Goal: Transaction & Acquisition: Book appointment/travel/reservation

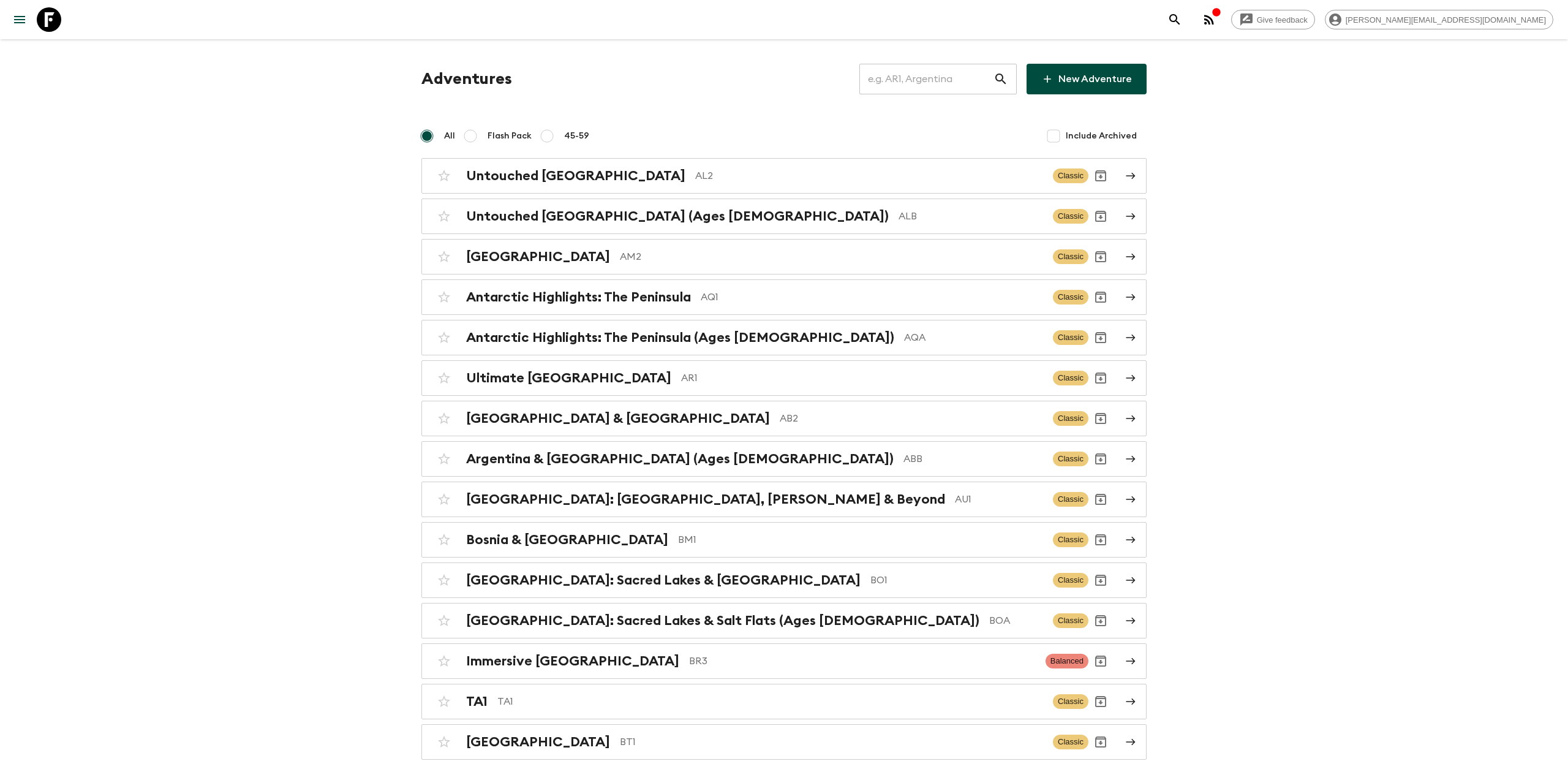
click at [933, 81] on input "text" at bounding box center [927, 79] width 134 height 35
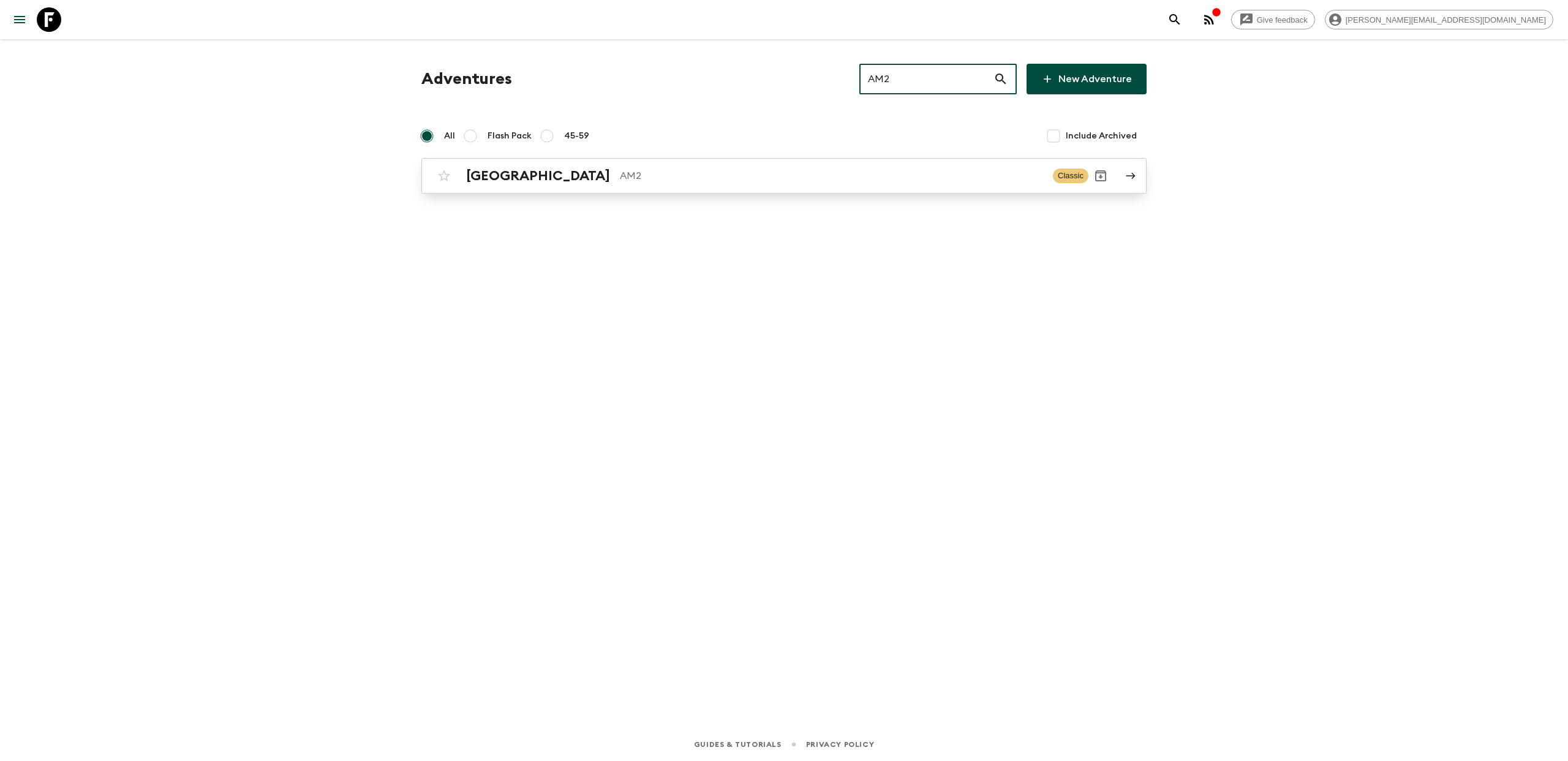
type input "AM2"
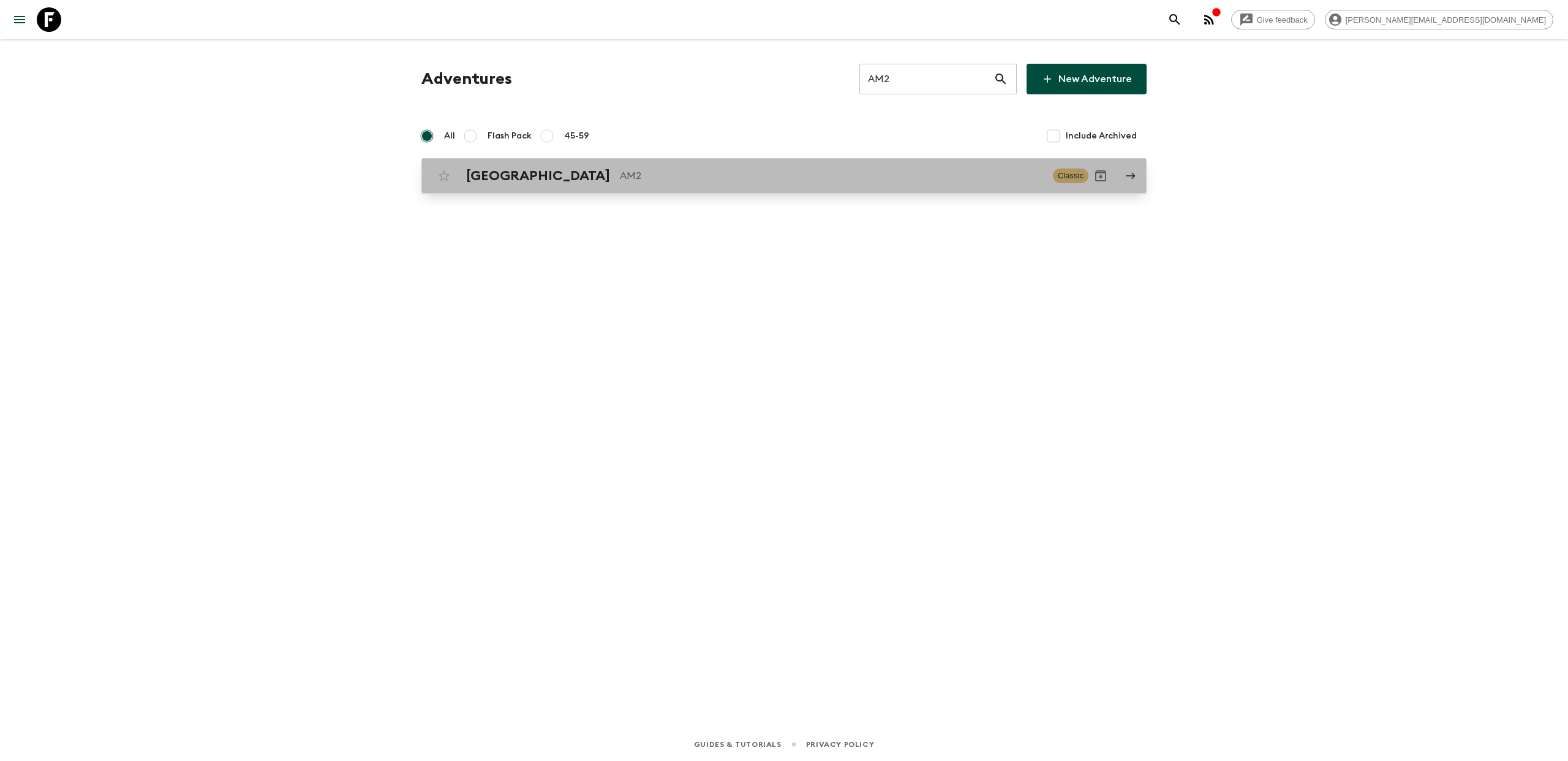
click at [620, 174] on p "AM2" at bounding box center [832, 176] width 424 height 15
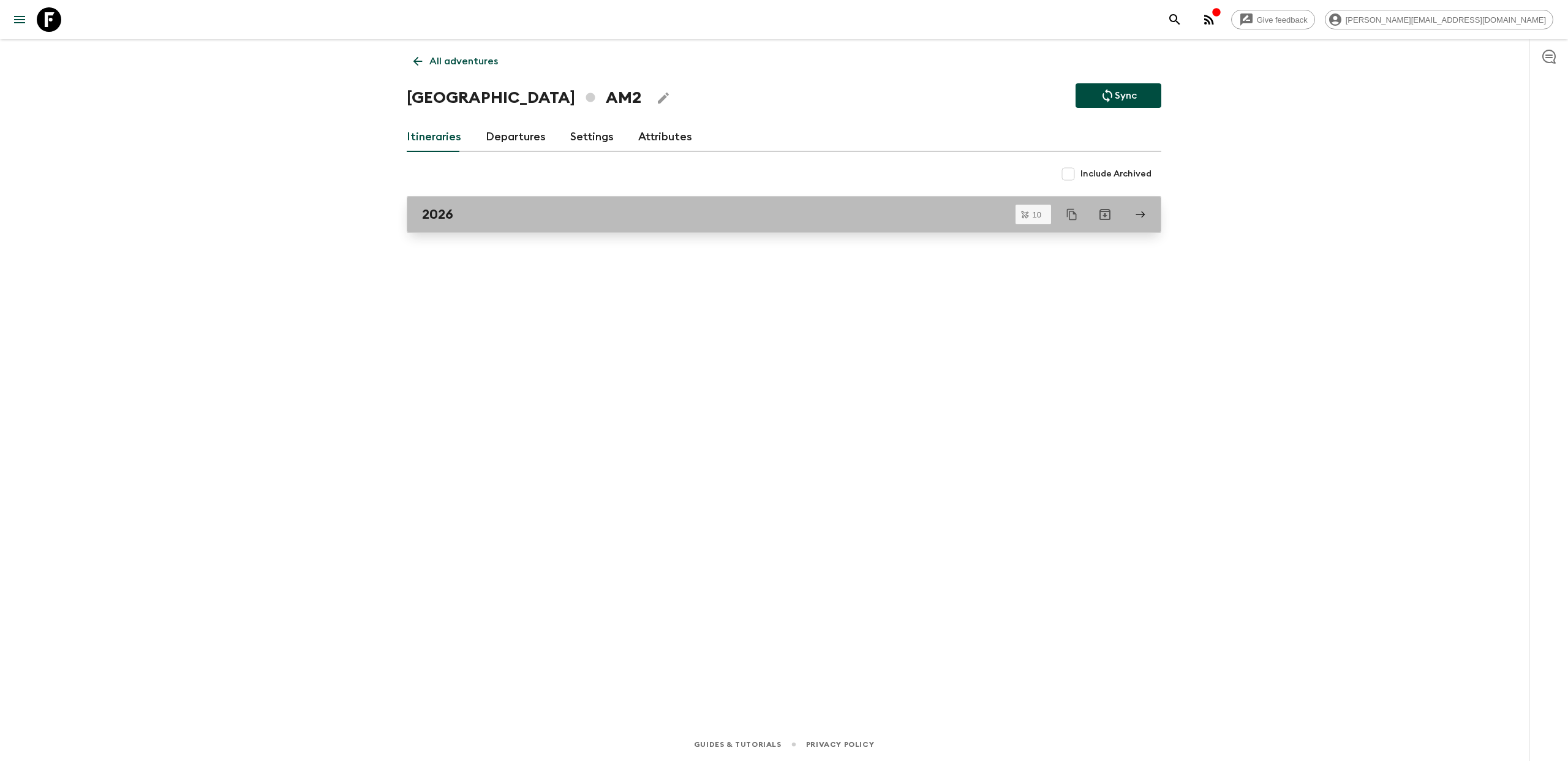
click at [537, 210] on div "2026" at bounding box center [772, 214] width 701 height 16
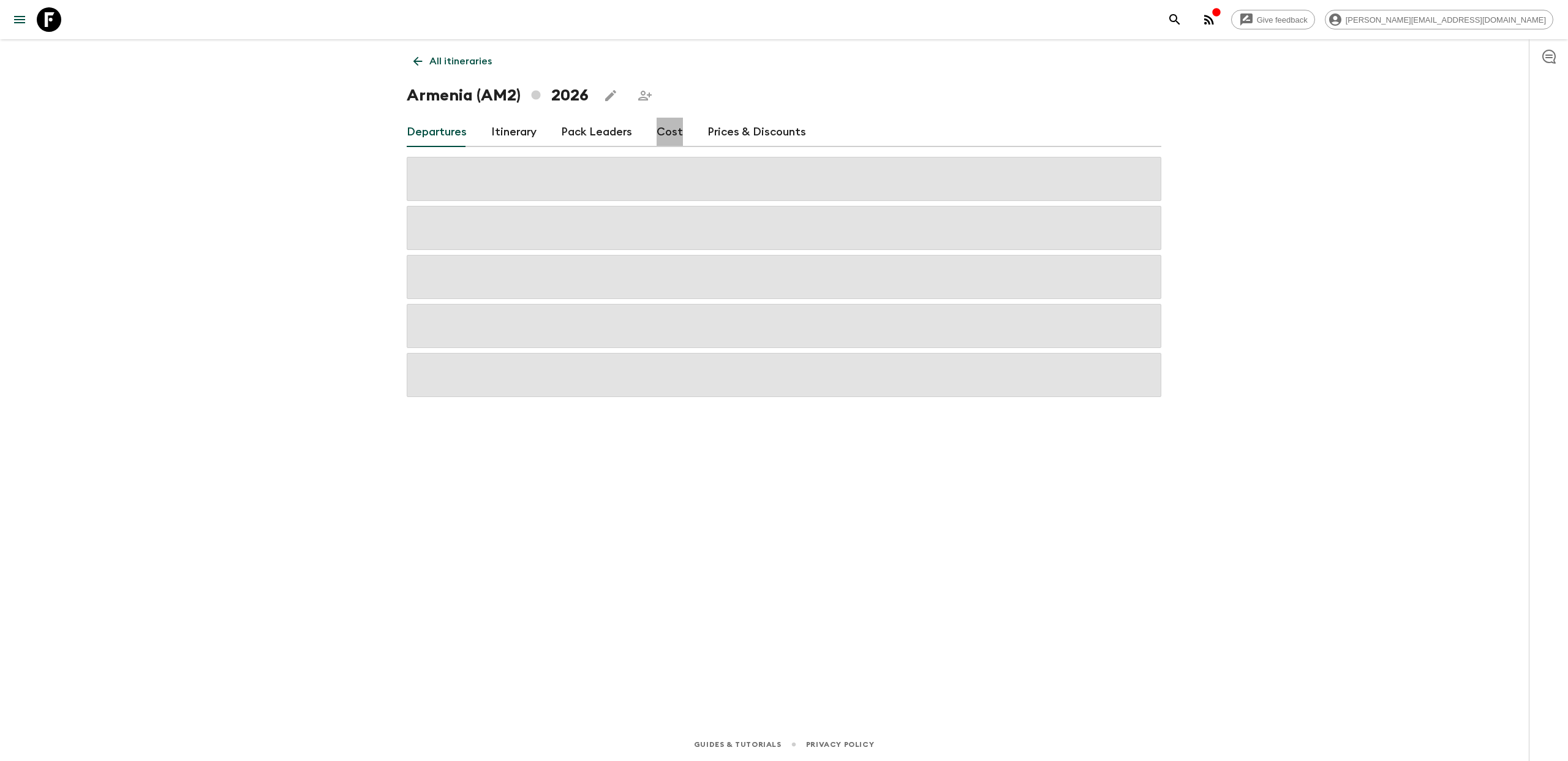
click at [670, 128] on link "Cost" at bounding box center [669, 132] width 26 height 29
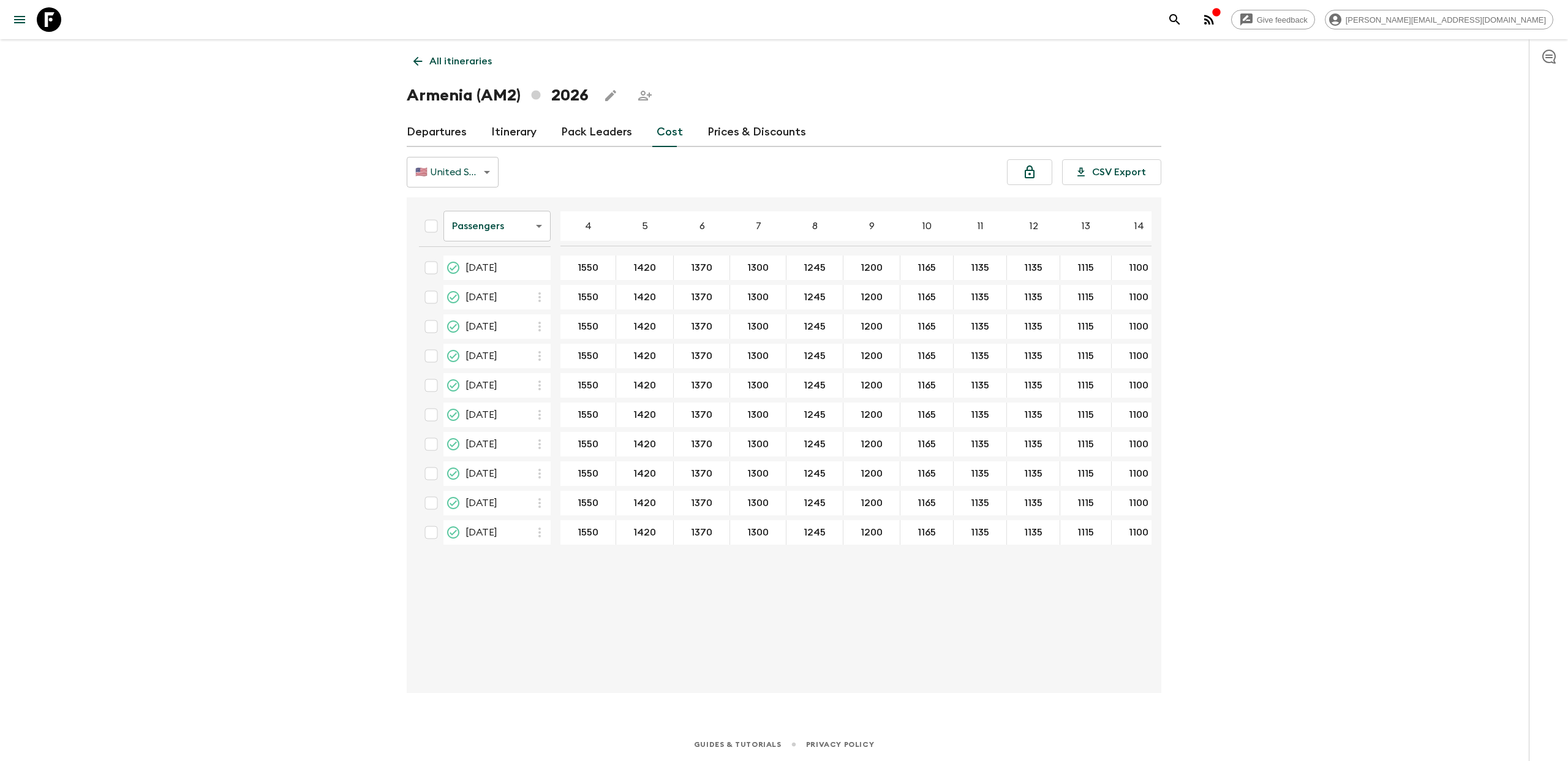
click at [494, 179] on body "Give feedback [EMAIL_ADDRESS][DOMAIN_NAME] All itineraries [GEOGRAPHIC_DATA] (A…" at bounding box center [784, 380] width 1568 height 761
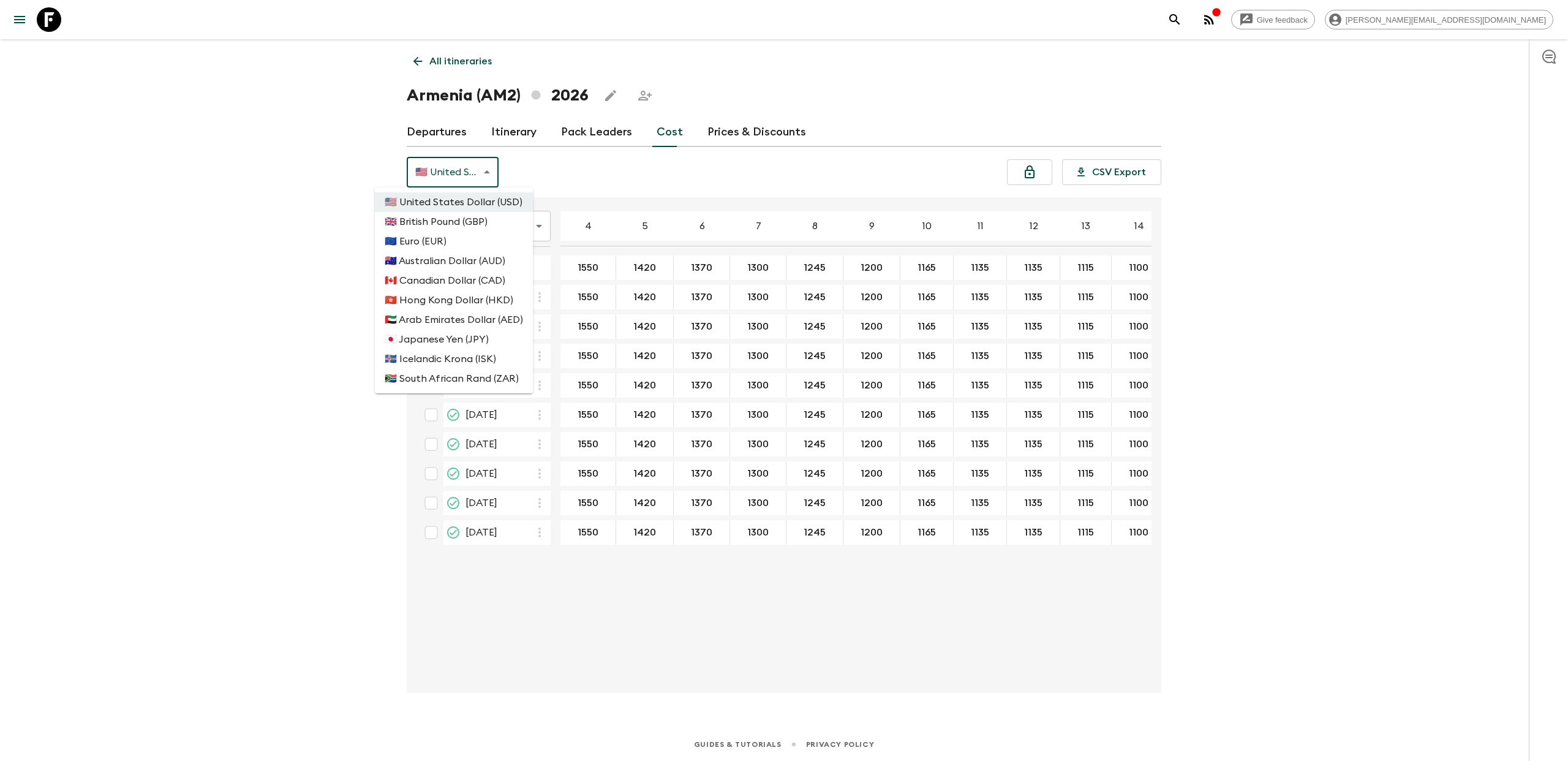
click at [591, 170] on div at bounding box center [784, 380] width 1568 height 761
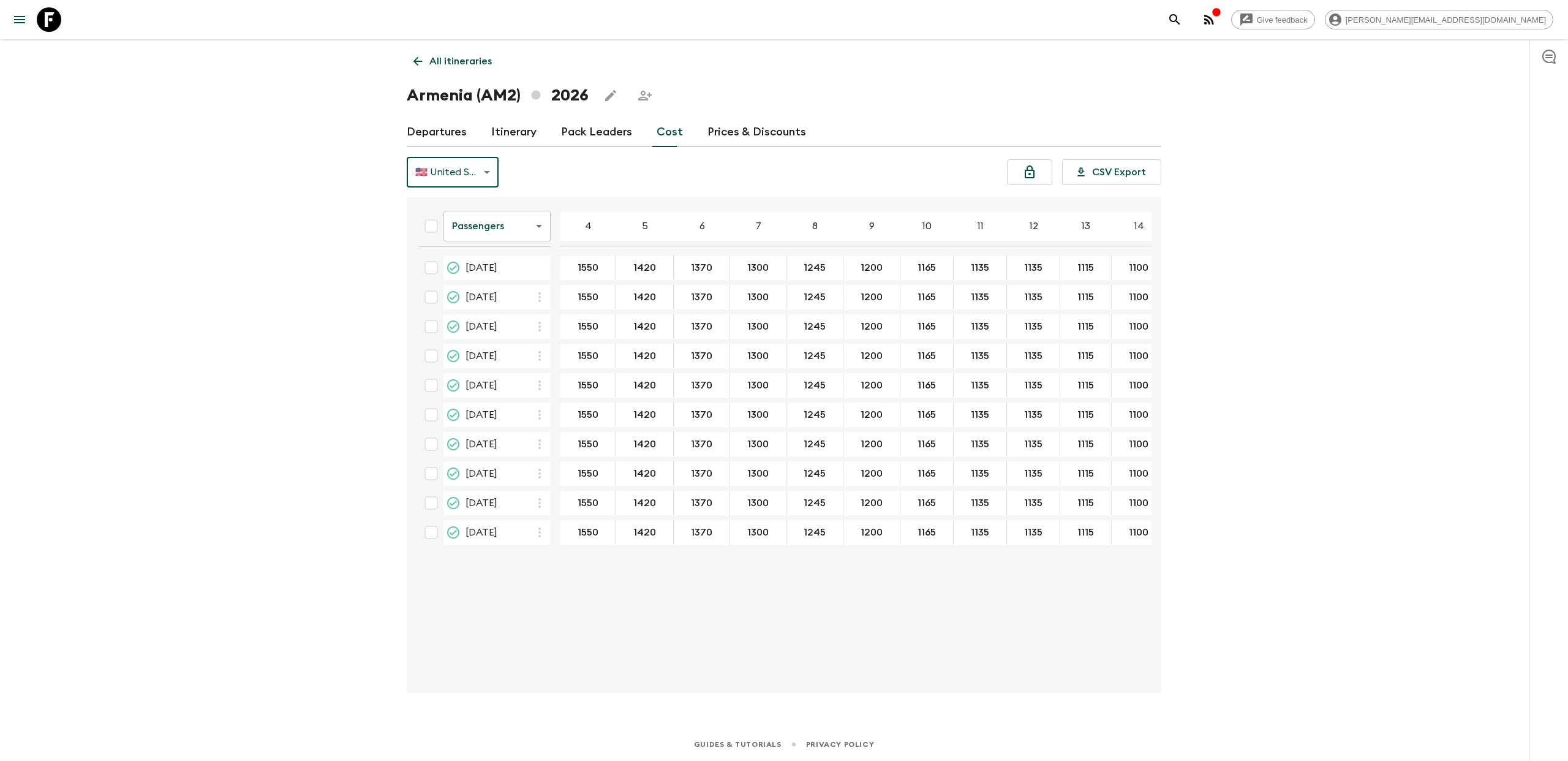
click at [532, 230] on body "Give feedback [EMAIL_ADDRESS][DOMAIN_NAME] All itineraries [GEOGRAPHIC_DATA] (A…" at bounding box center [784, 380] width 1568 height 761
click at [517, 174] on div at bounding box center [784, 380] width 1568 height 761
click at [538, 227] on body "Give feedback [EMAIL_ADDRESS][DOMAIN_NAME] All itineraries [GEOGRAPHIC_DATA] (A…" at bounding box center [784, 380] width 1568 height 761
click at [501, 274] on li "Extras" at bounding box center [497, 276] width 107 height 20
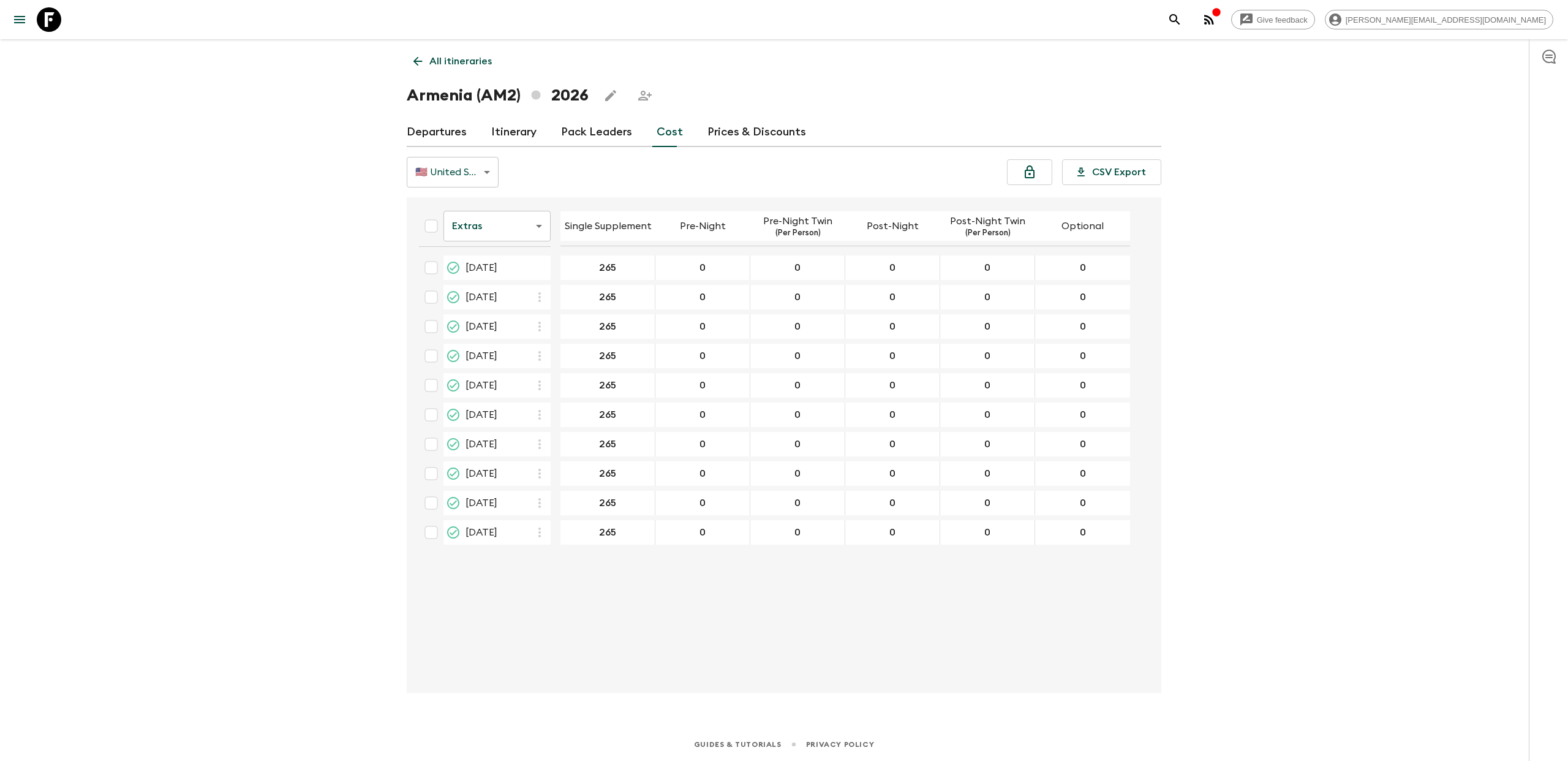
click at [534, 229] on body "Give feedback [PERSON_NAME][EMAIL_ADDRESS][DOMAIN_NAME] All itineraries [GEOGRA…" at bounding box center [784, 380] width 1568 height 761
click at [526, 290] on li "Mandatory" at bounding box center [497, 295] width 107 height 20
click at [504, 234] on body "Give feedback [EMAIL_ADDRESS][DOMAIN_NAME] All itineraries [GEOGRAPHIC_DATA] (A…" at bounding box center [784, 380] width 1568 height 761
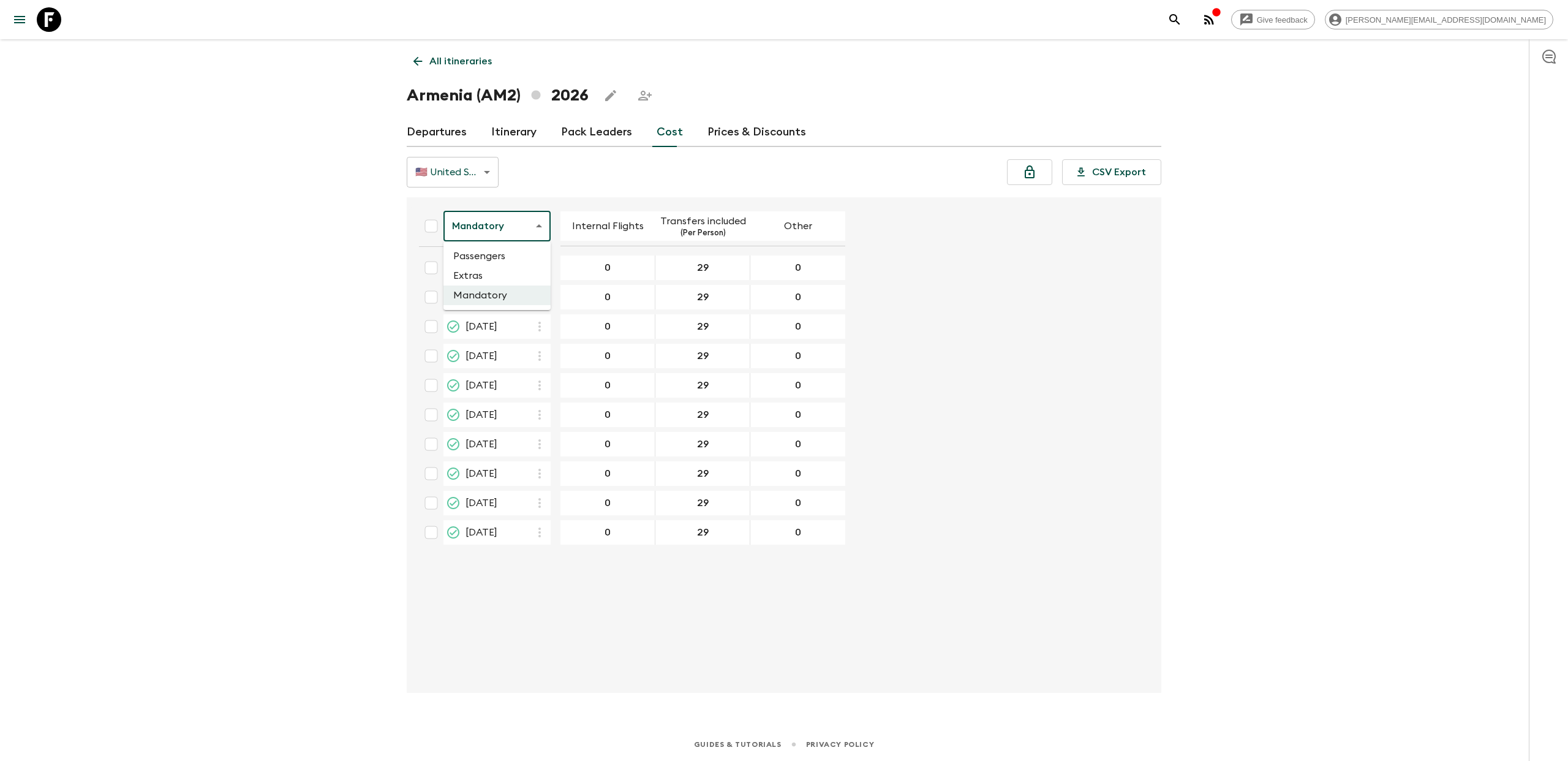
click at [514, 259] on li "Passengers" at bounding box center [497, 256] width 107 height 20
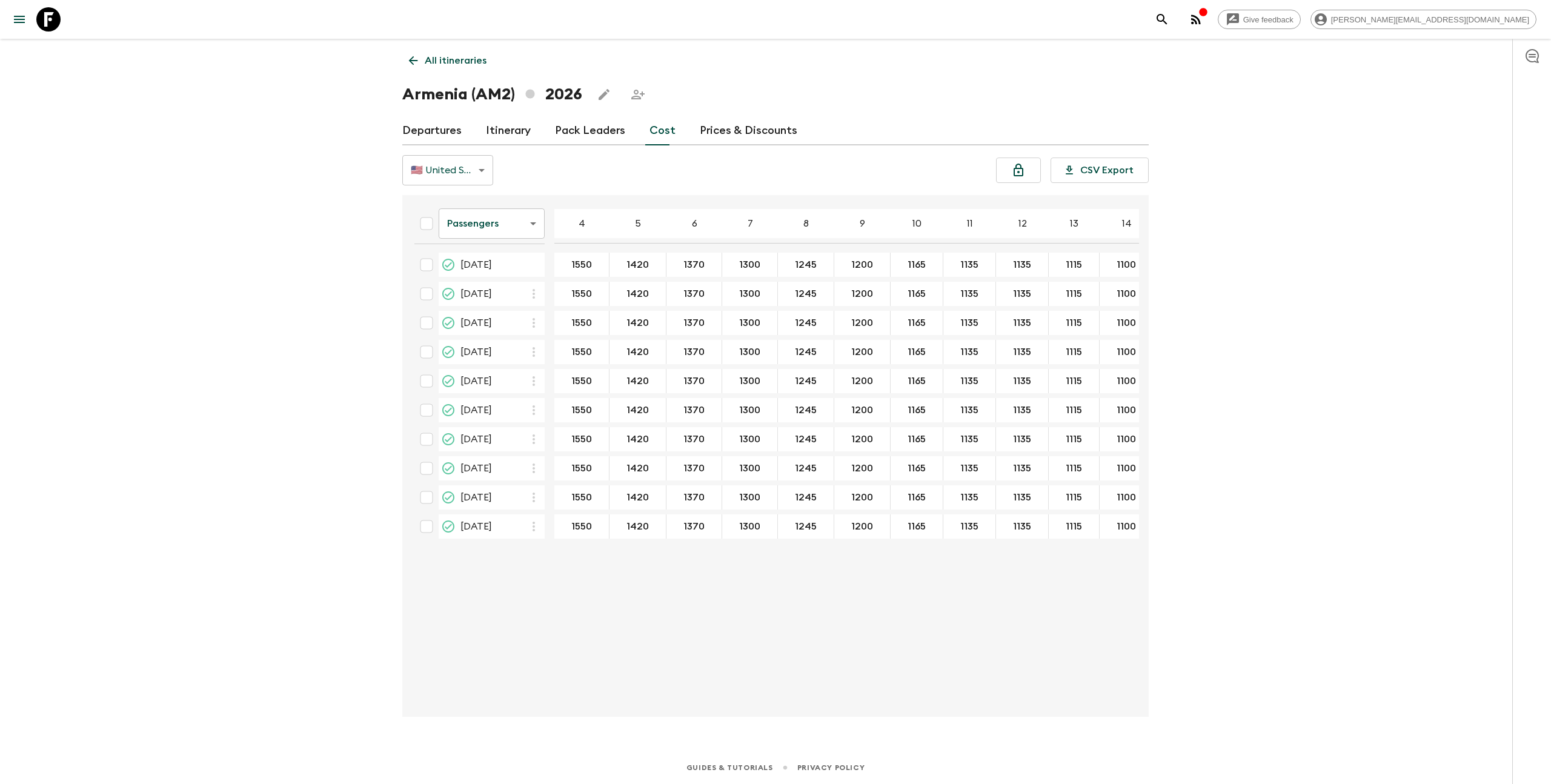
click at [472, 246] on th "Passengers passengersCost ​" at bounding box center [479, 226] width 150 height 43
click at [477, 222] on body "Give feedback [EMAIL_ADDRESS][DOMAIN_NAME] All itineraries [GEOGRAPHIC_DATA] (A…" at bounding box center [775, 392] width 1551 height 784
click at [463, 266] on li "Extras" at bounding box center [491, 273] width 106 height 19
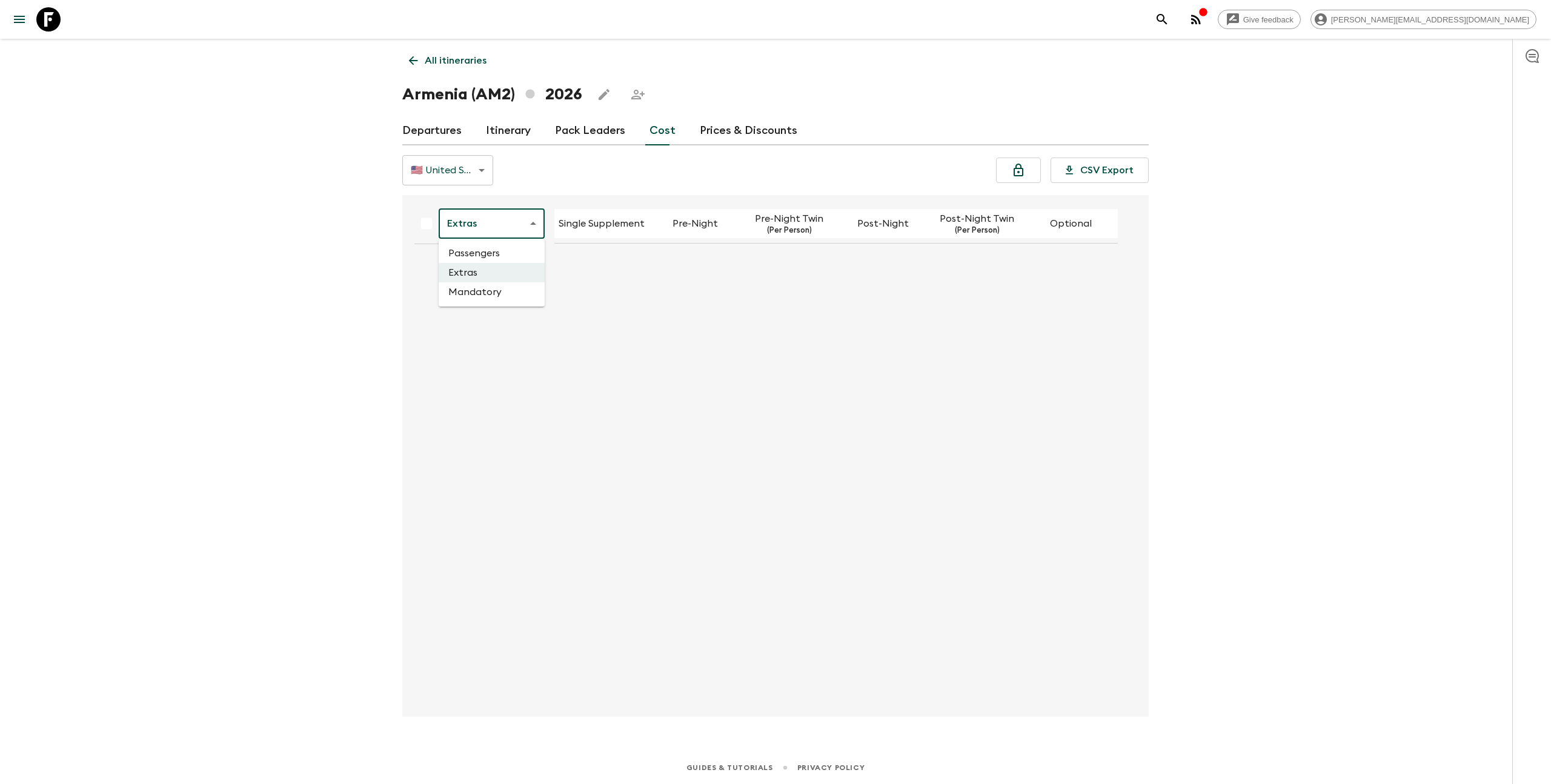
click at [524, 225] on body "Give feedback [PERSON_NAME][EMAIL_ADDRESS][DOMAIN_NAME] All itineraries [GEOGRA…" at bounding box center [775, 392] width 1551 height 784
click at [512, 296] on li "Mandatory" at bounding box center [491, 292] width 106 height 19
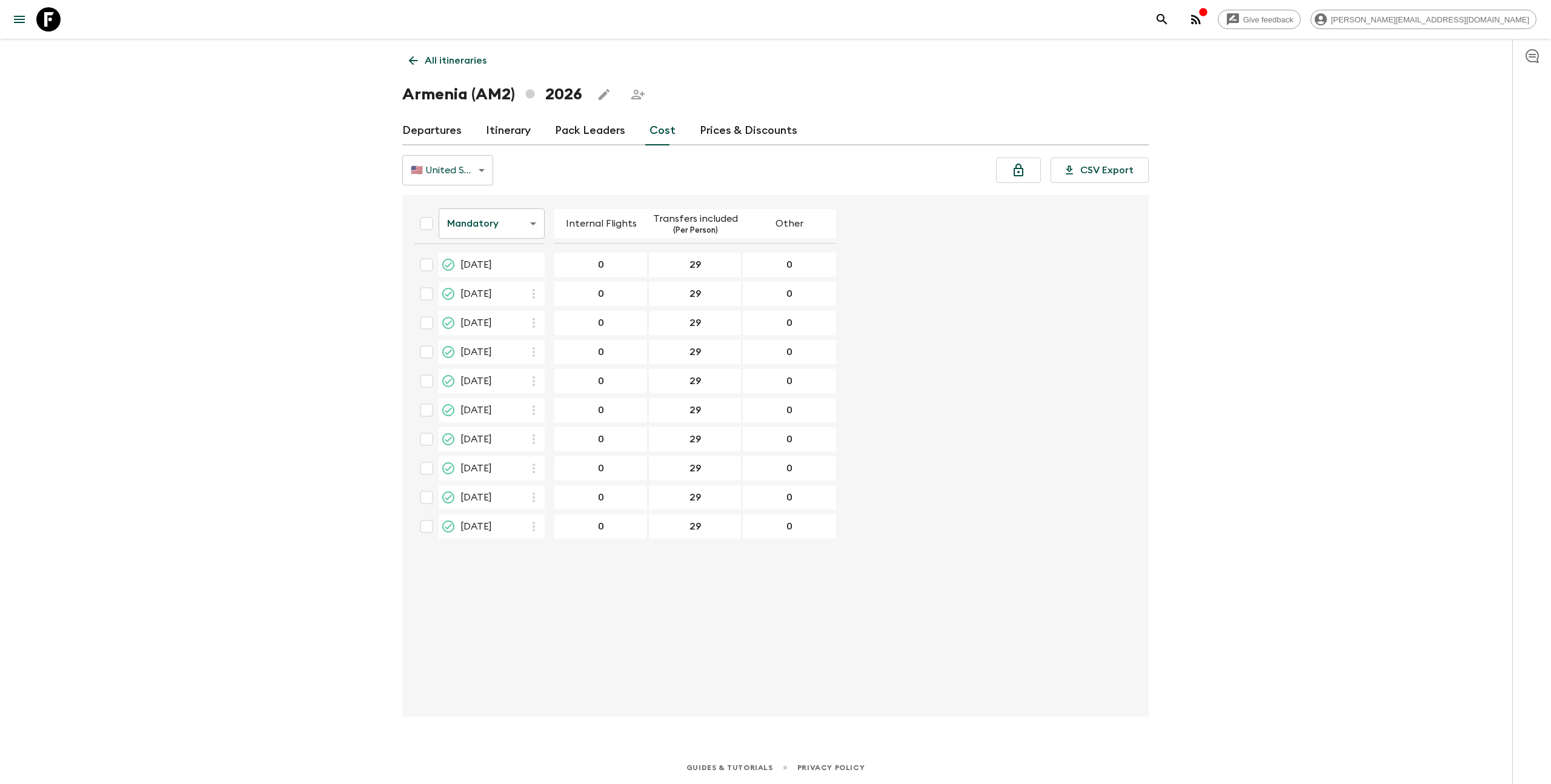
click at [530, 220] on body "Give feedback [EMAIL_ADDRESS][DOMAIN_NAME] All itineraries [GEOGRAPHIC_DATA] (A…" at bounding box center [775, 392] width 1551 height 784
click at [526, 268] on li "Extras" at bounding box center [491, 273] width 106 height 19
